Goal: Task Accomplishment & Management: Use online tool/utility

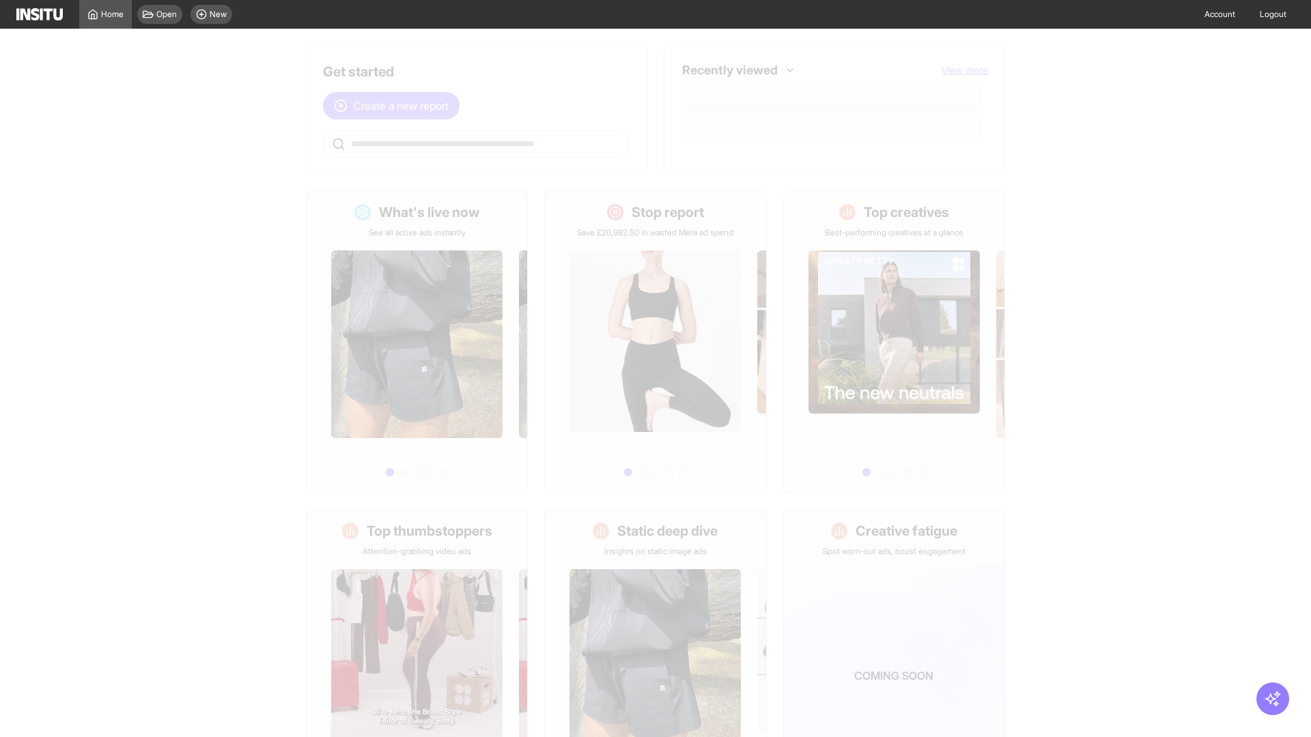
scroll to position [63, 0]
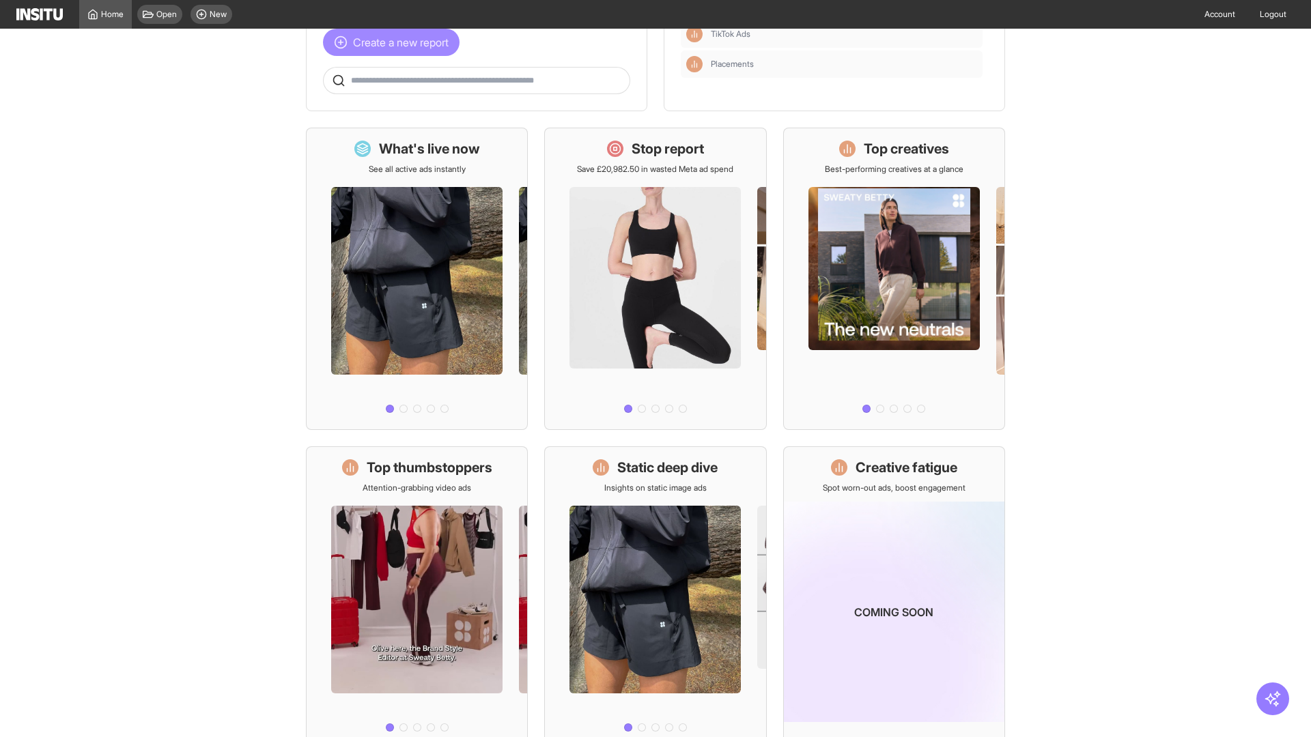
click at [395, 51] on span "Create a new report" at bounding box center [401, 42] width 96 height 16
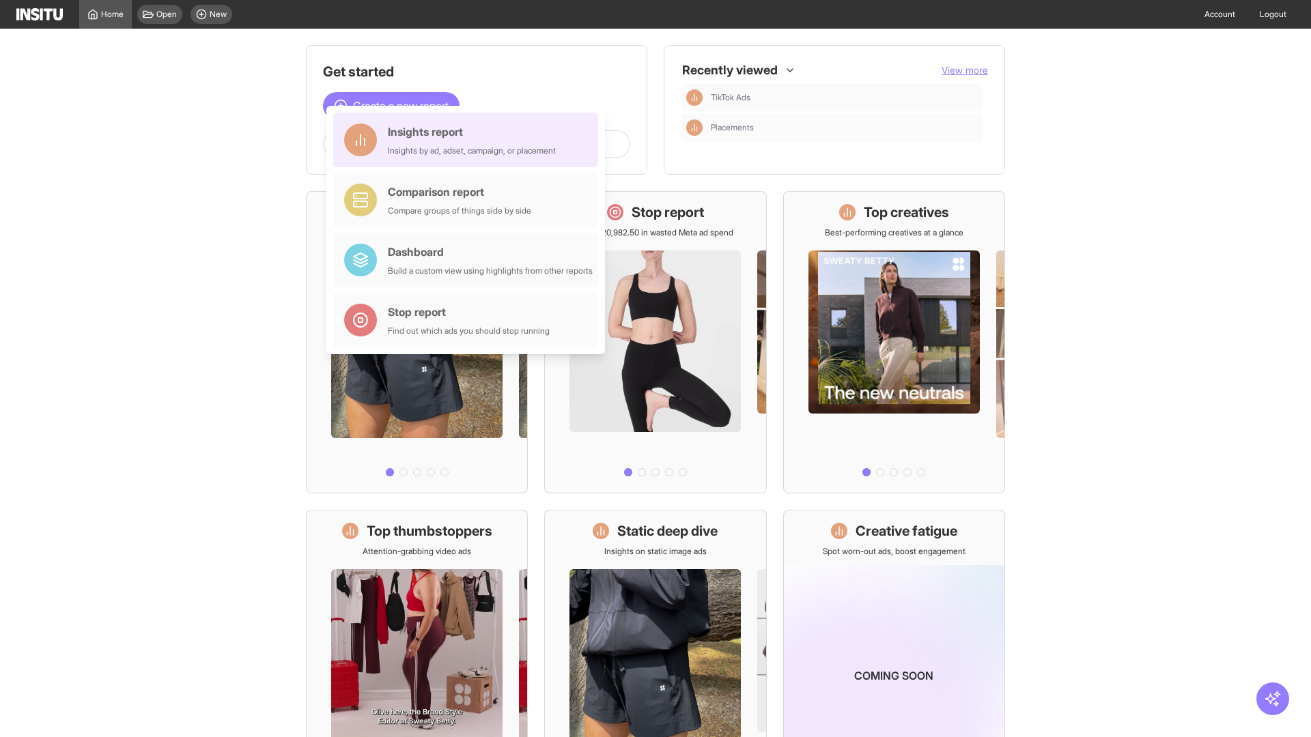
click at [469, 140] on div "Insights report Insights by ad, adset, campaign, or placement" at bounding box center [472, 140] width 168 height 33
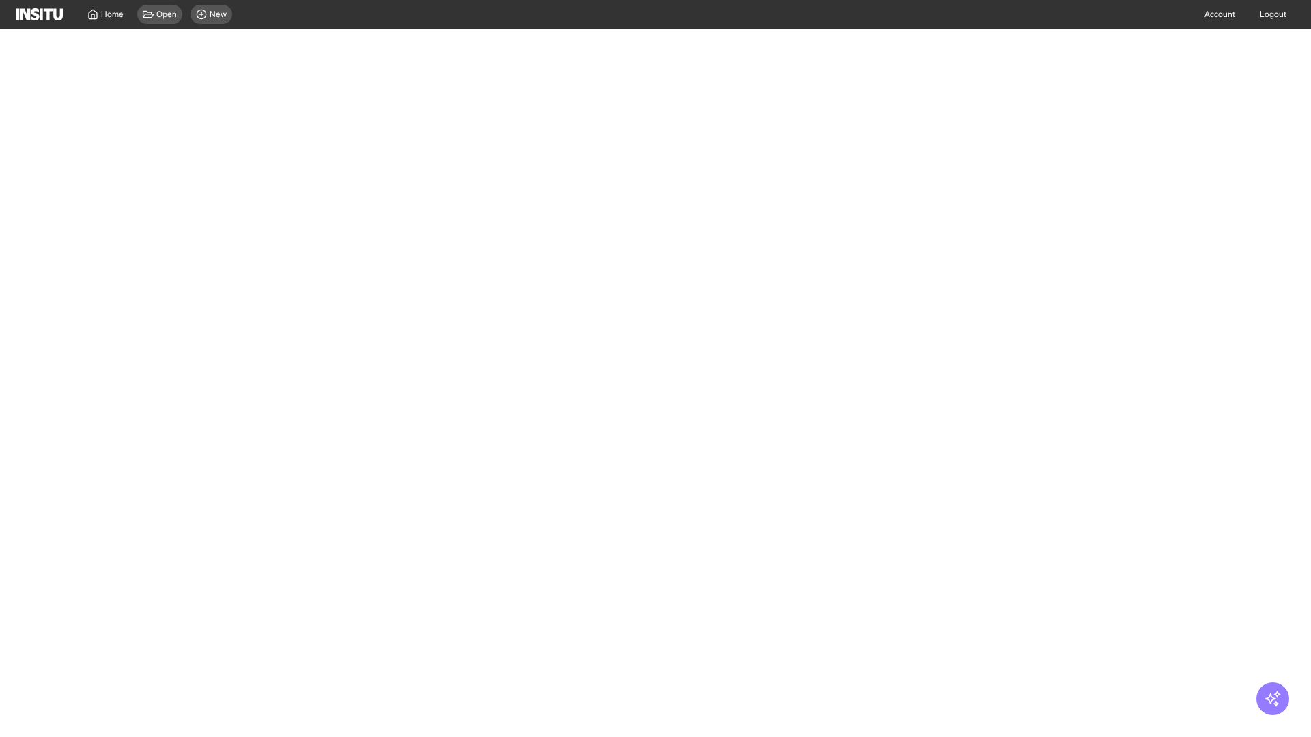
select select "**"
